Goal: Check status

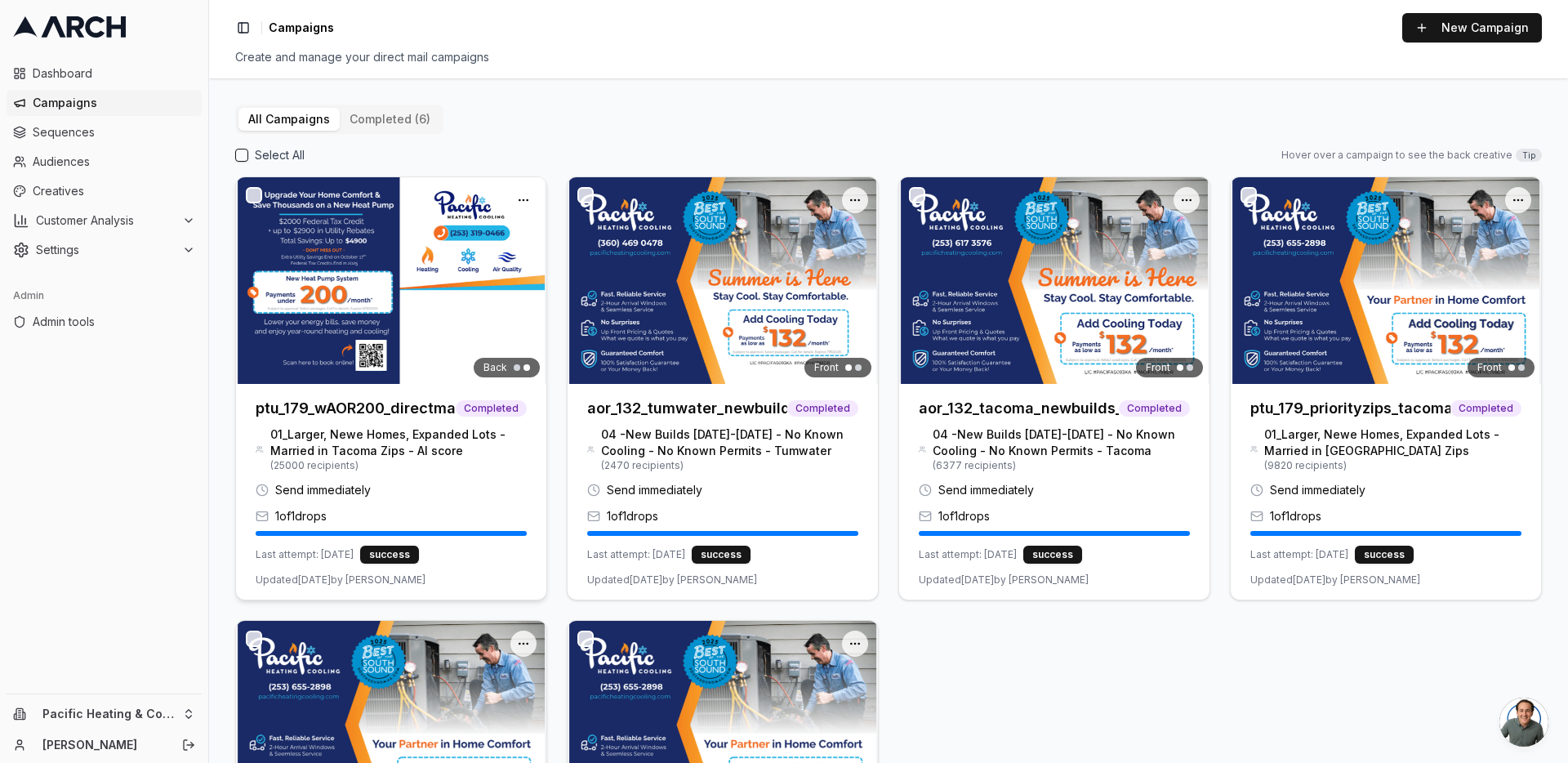
click at [376, 297] on img at bounding box center [391, 280] width 310 height 207
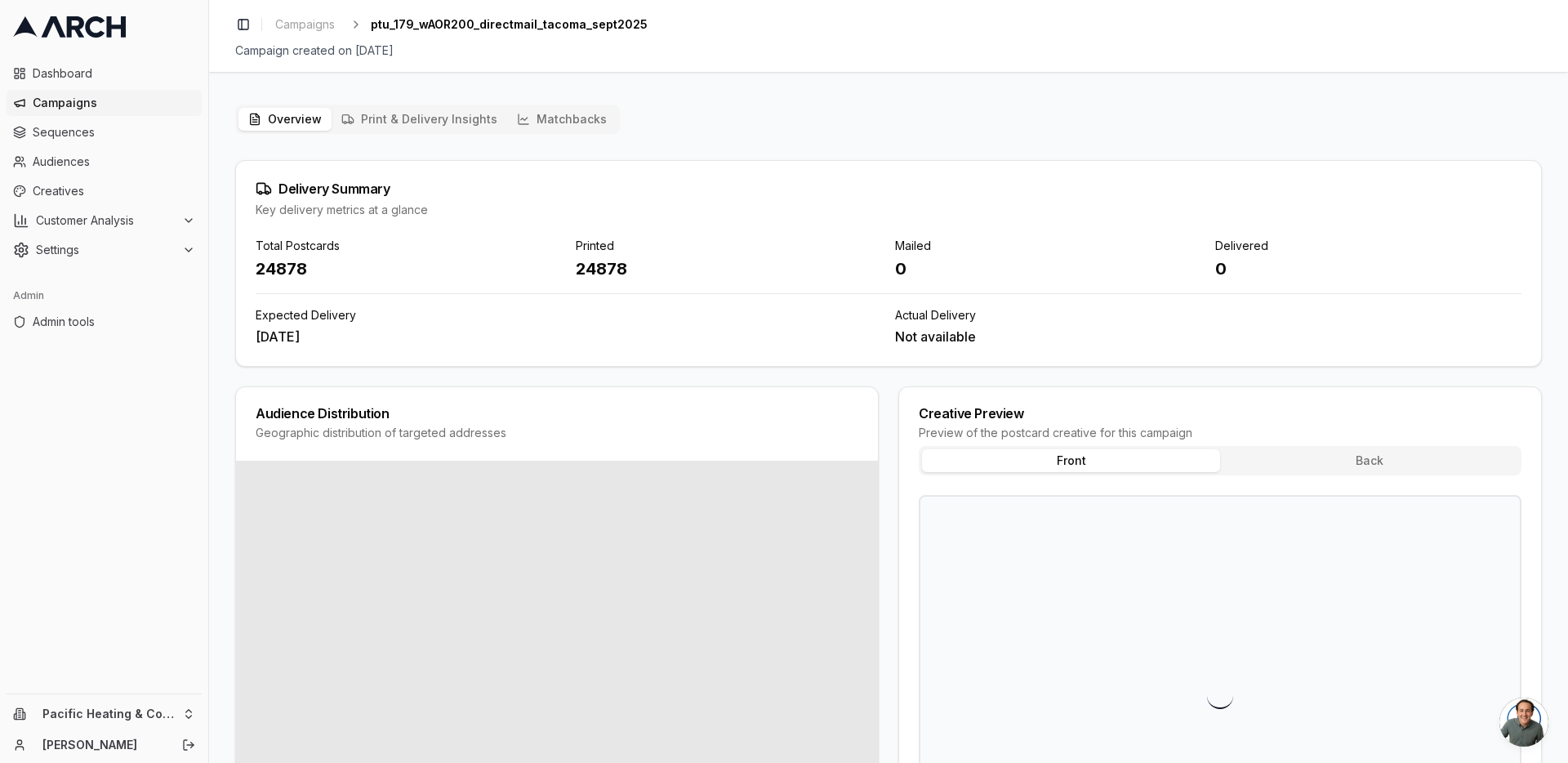
click at [394, 111] on button "Print & Delivery Insights" at bounding box center [419, 119] width 175 height 23
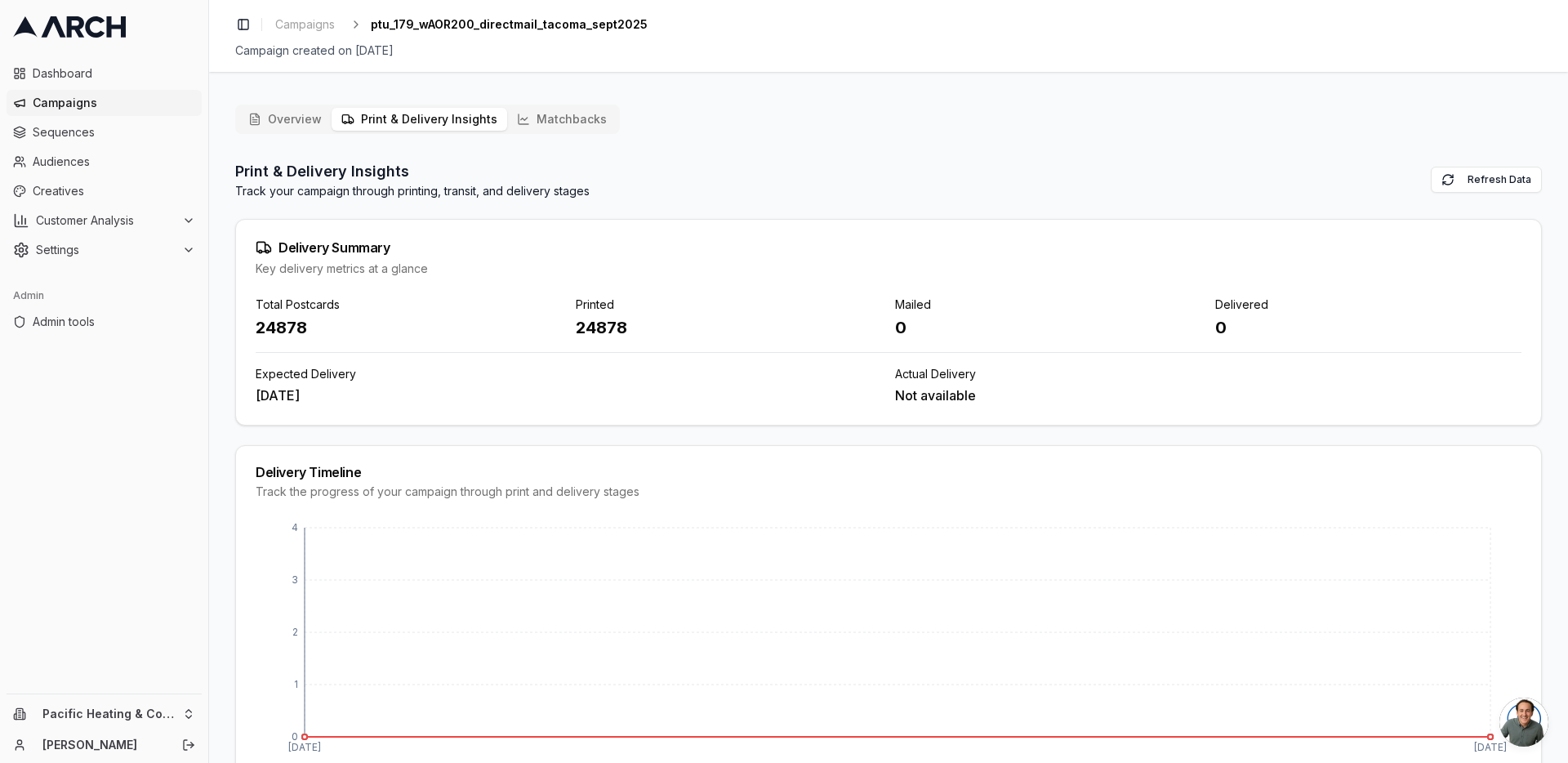
click at [598, 324] on div "24878" at bounding box center [729, 327] width 307 height 23
copy div "24878"
click at [537, 124] on button "Matchbacks" at bounding box center [561, 119] width 109 height 23
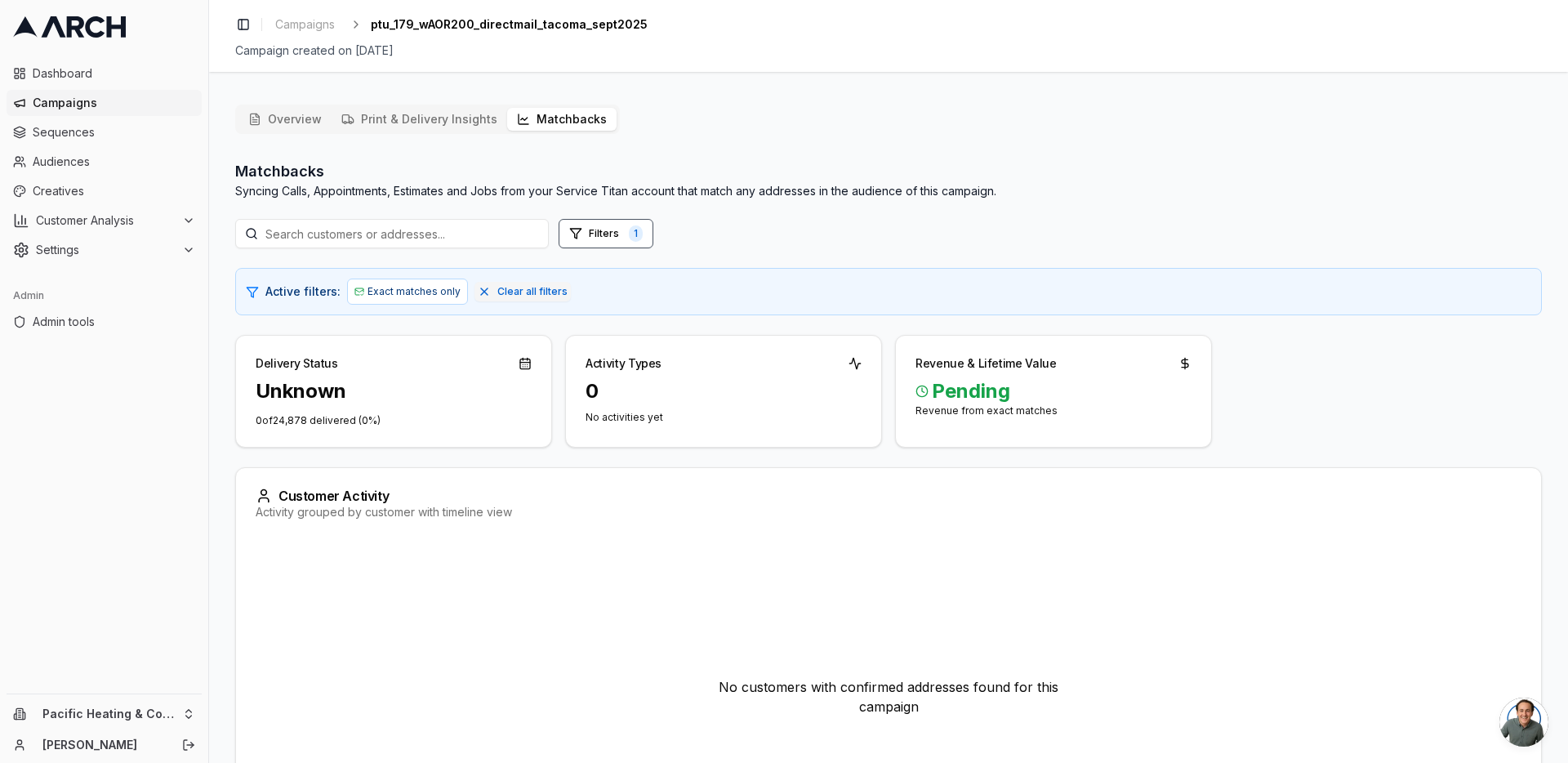
click at [306, 123] on button "Overview" at bounding box center [284, 119] width 93 height 23
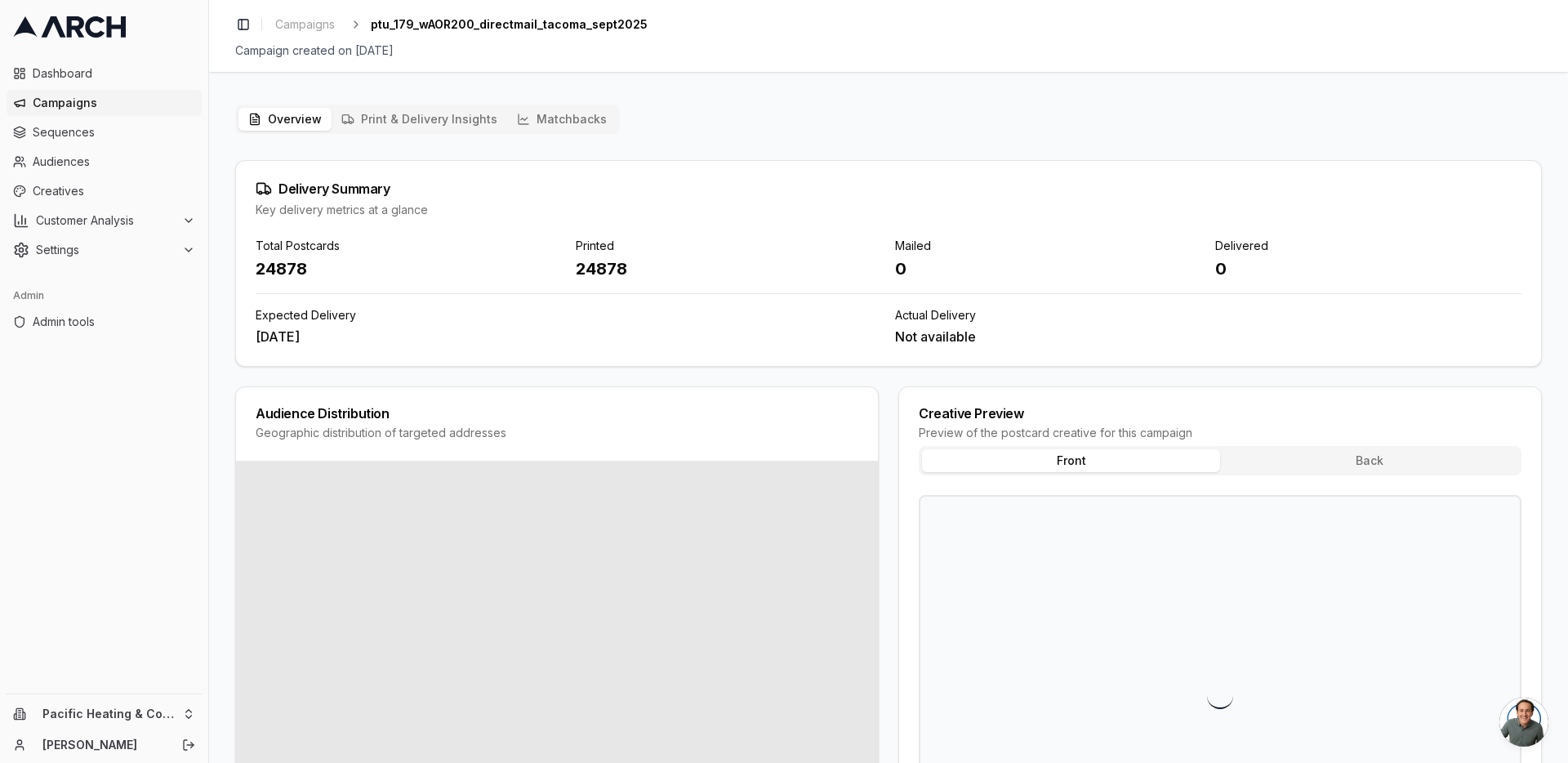
click at [589, 272] on div "24878" at bounding box center [729, 268] width 307 height 23
